Goal: Transaction & Acquisition: Subscribe to service/newsletter

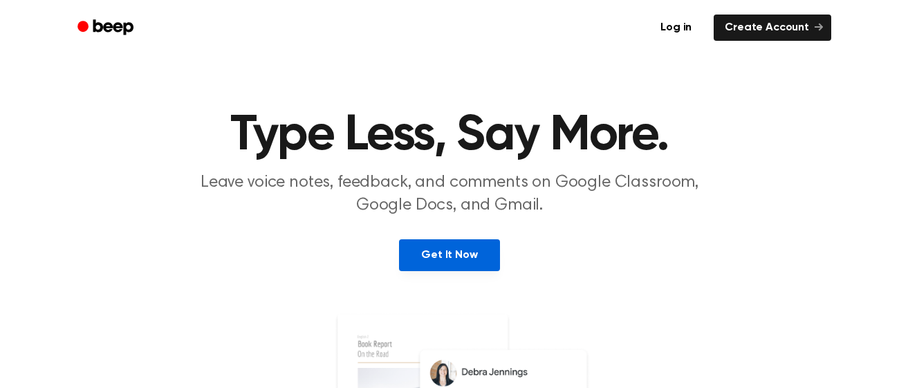
click at [488, 262] on link "Get It Now" at bounding box center [449, 255] width 100 height 32
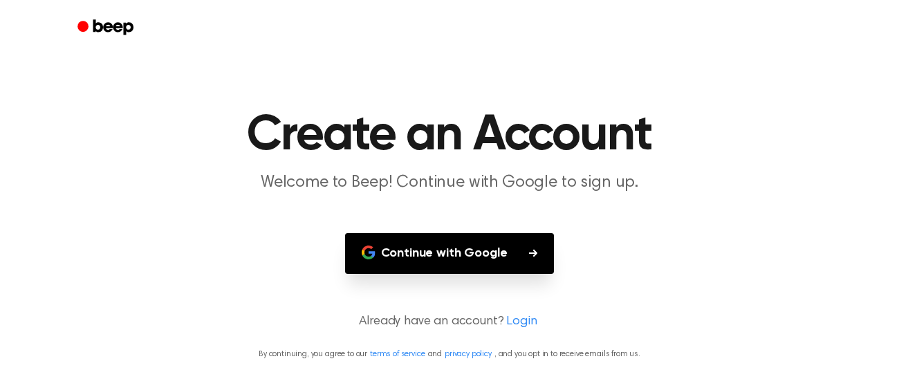
click at [458, 261] on button "Continue with Google" at bounding box center [450, 253] width 210 height 41
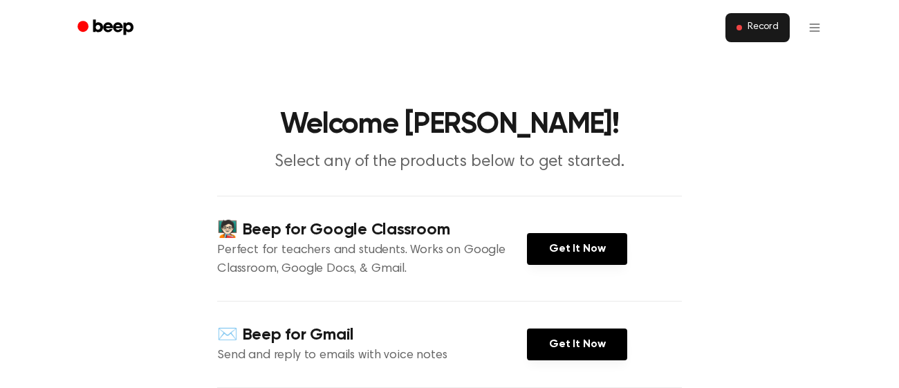
click at [741, 27] on span at bounding box center [739, 28] width 6 height 6
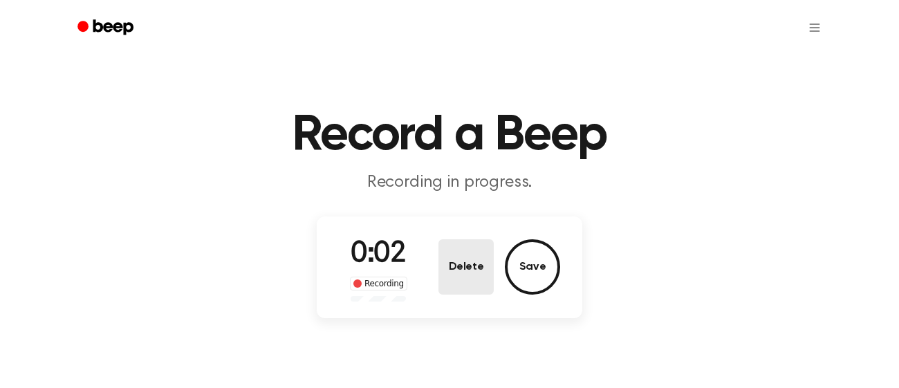
click at [483, 265] on button "Delete" at bounding box center [465, 266] width 55 height 55
